Goal: Task Accomplishment & Management: Use online tool/utility

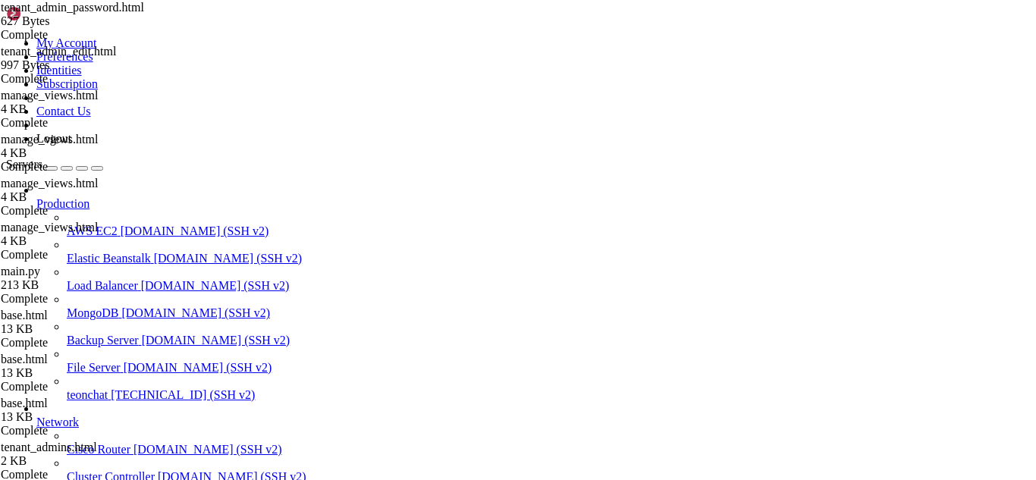
scroll to position [478, 0]
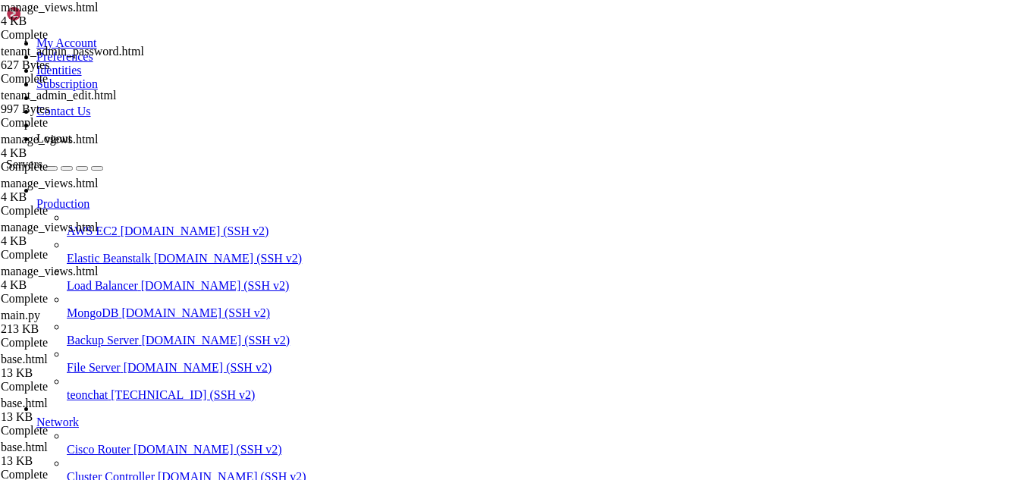
paste input "padding: 40px;"&gt"
type input "padd"
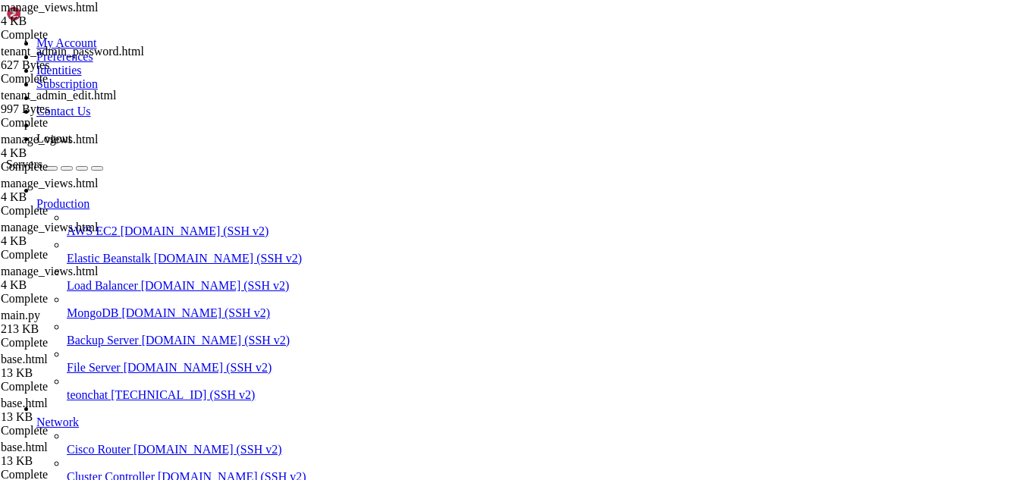
drag, startPoint x: 28, startPoint y: 1035, endPoint x: 334, endPoint y: 1049, distance: 306.6
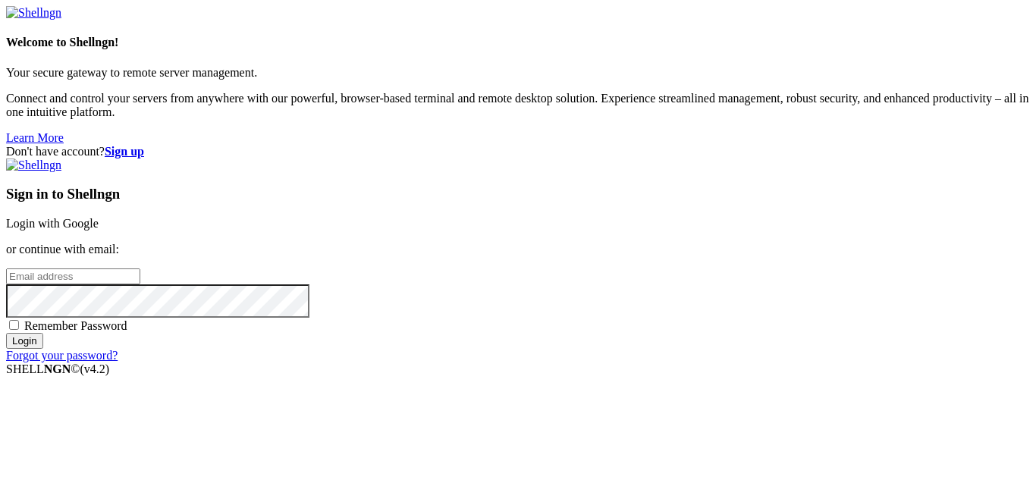
click at [99, 217] on link "Login with Google" at bounding box center [52, 223] width 93 height 13
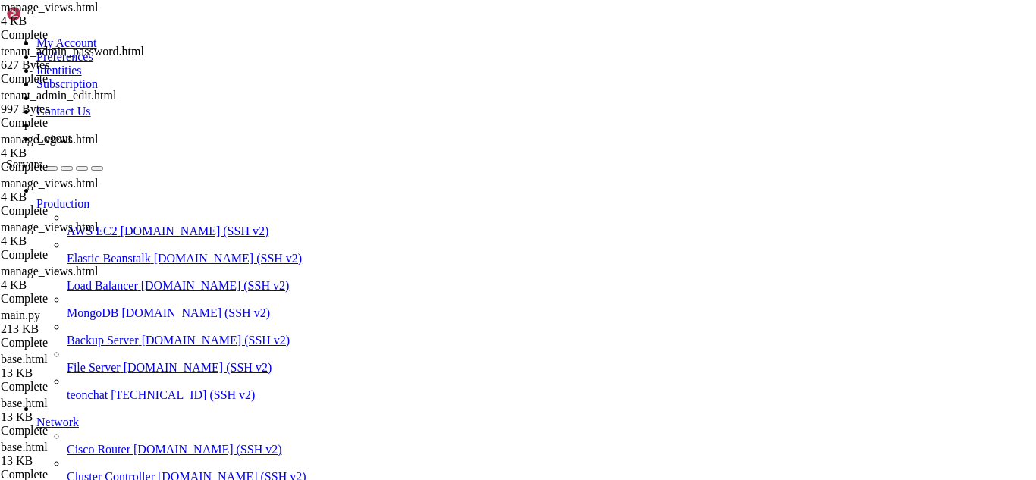
scroll to position [17369, 0]
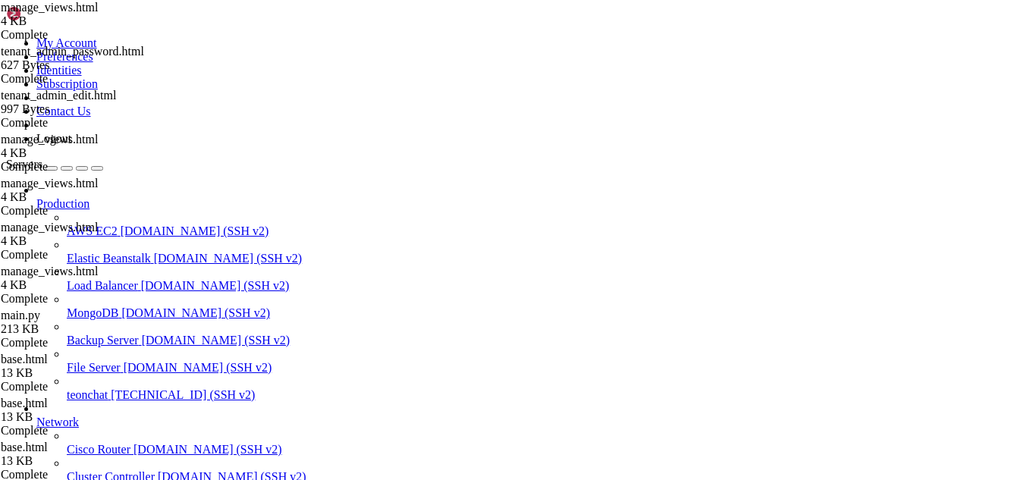
scroll to position [0, 0]
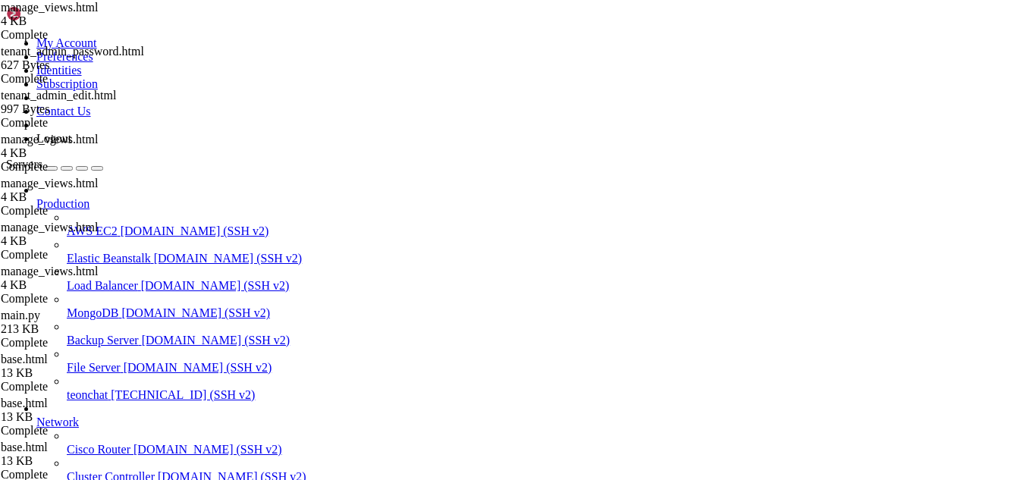
type input "/root/meuapp/flaskmkdir/oficial/app_delivery/templates/admin"
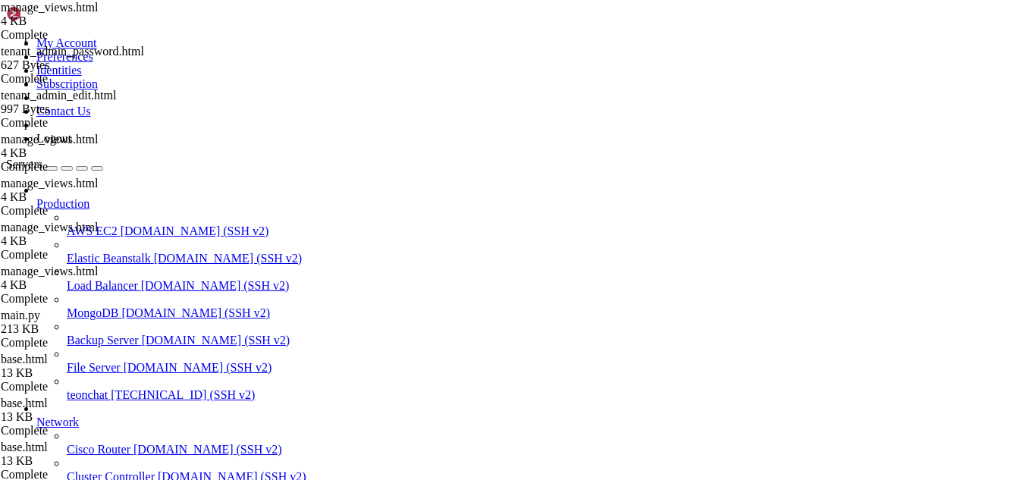
scroll to position [634, 0]
drag, startPoint x: 685, startPoint y: 1169, endPoint x: 559, endPoint y: 1168, distance: 125.9
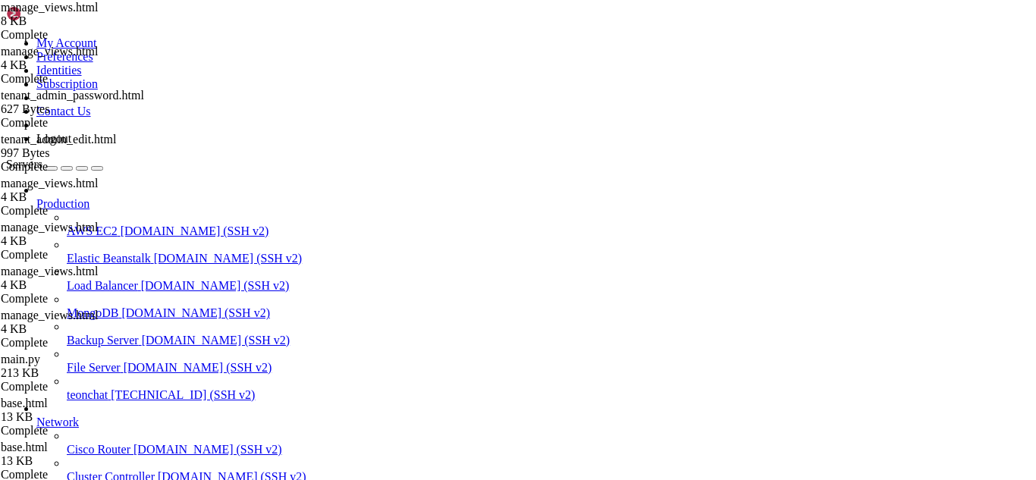
copy x-row "admin.admin_tenant_admins"
type textarea "Dashboard"
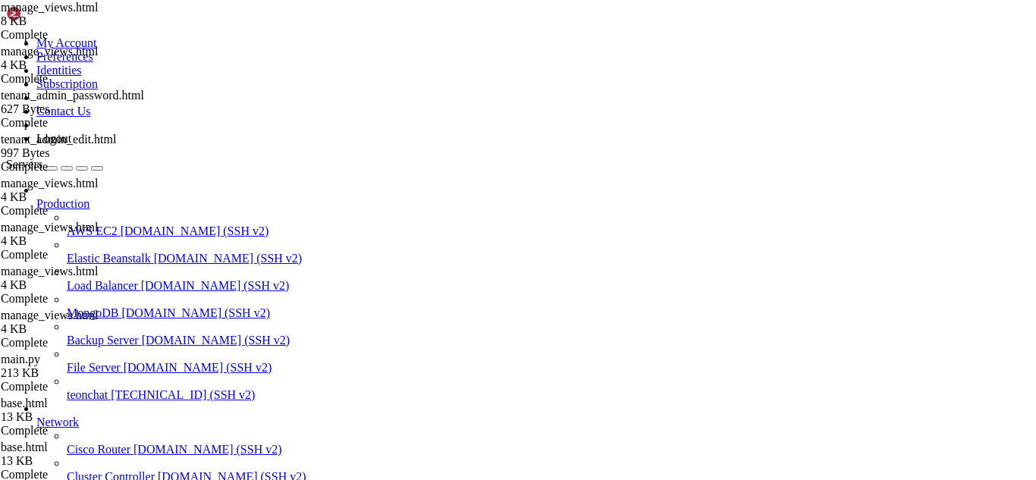
scroll to position [270, 0]
type input "admin"
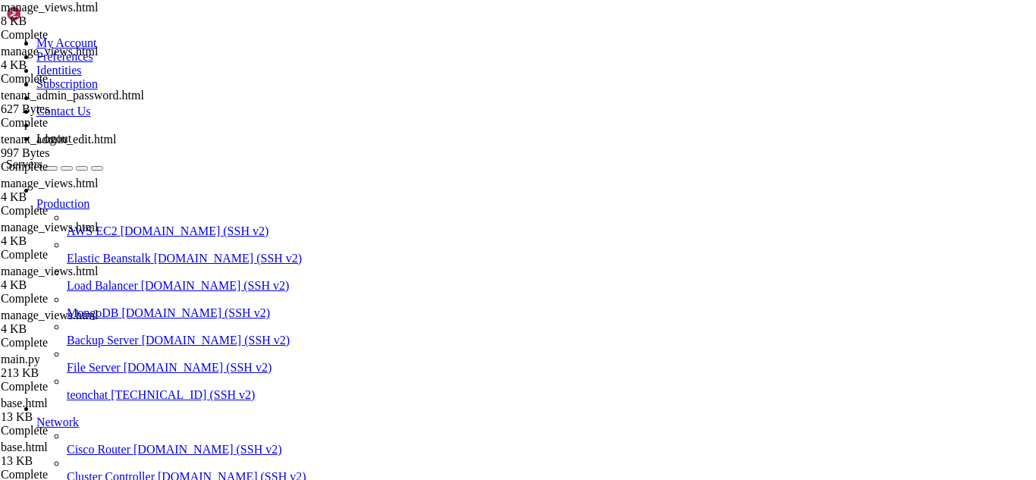
drag, startPoint x: 761, startPoint y: 1237, endPoint x: 12, endPoint y: 911, distance: 816.7
copy div "Traceback (most recent call last): File "/usr/local/lib/python3.10/site-package…"
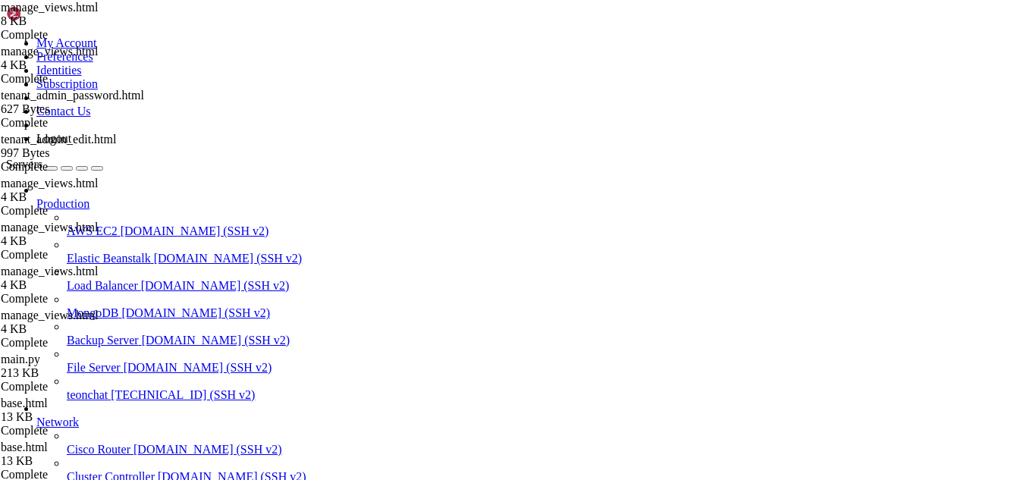
type textarea "{% endblock %}"
